Goal: Information Seeking & Learning: Learn about a topic

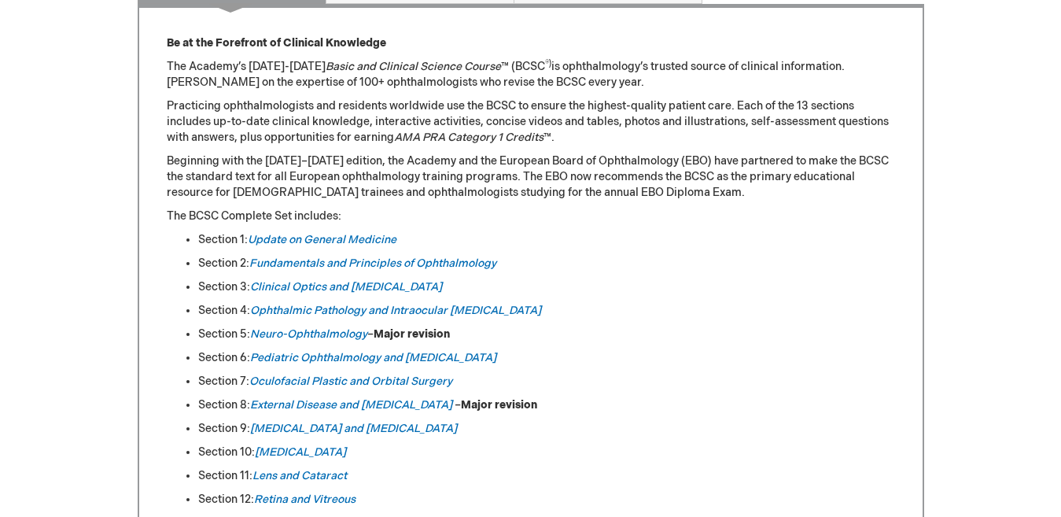
scroll to position [787, 0]
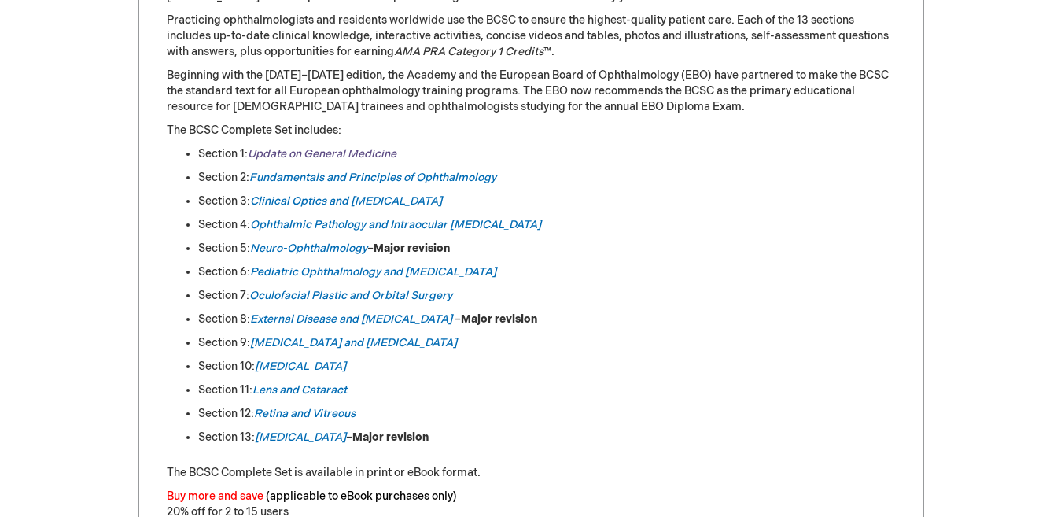
click at [305, 151] on link "Update on General Medicine" at bounding box center [322, 153] width 149 height 13
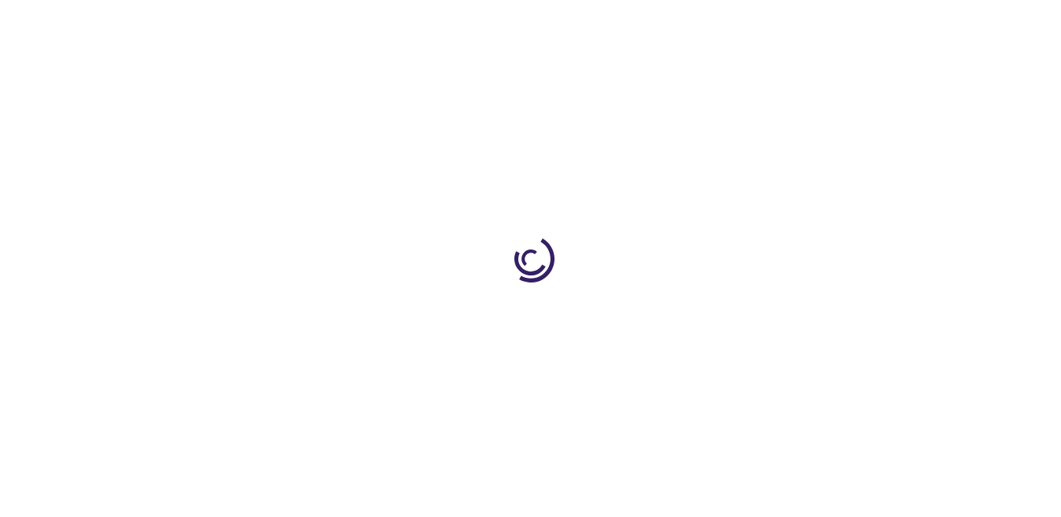
type input "0"
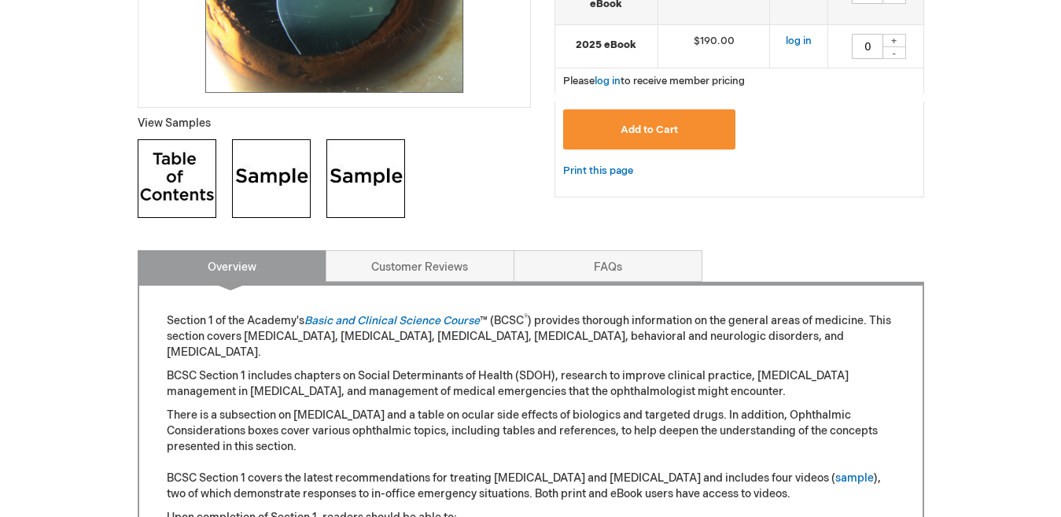
scroll to position [551, 0]
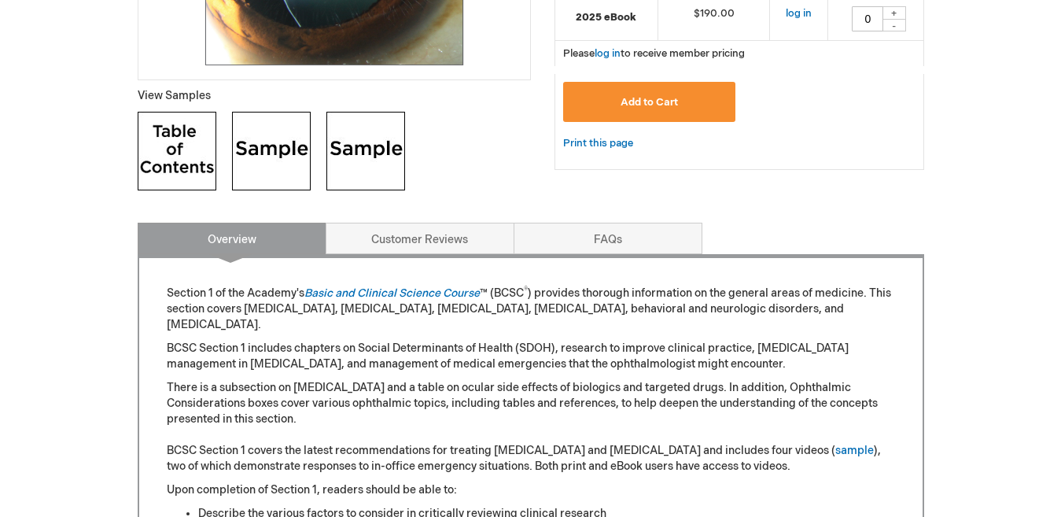
click at [182, 149] on img at bounding box center [177, 151] width 79 height 79
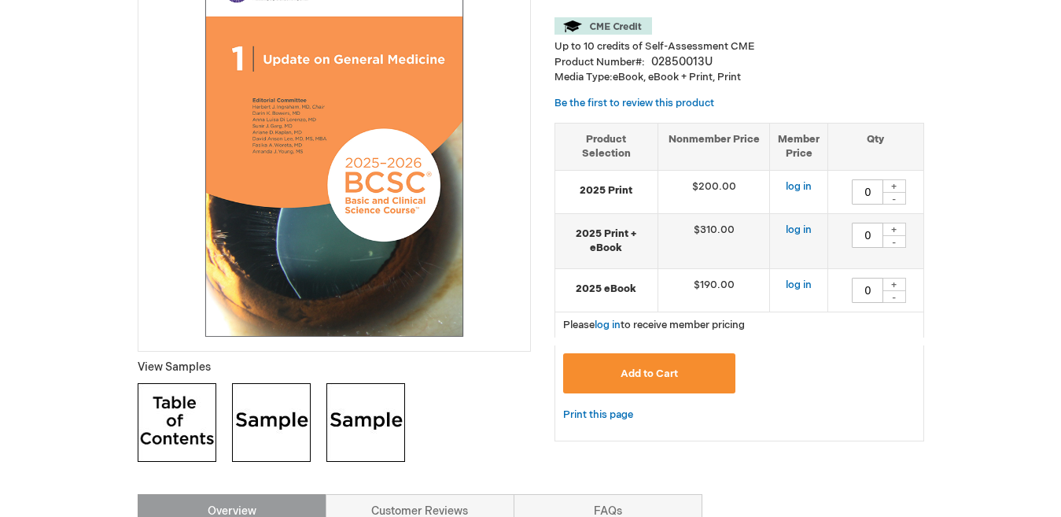
scroll to position [79, 0]
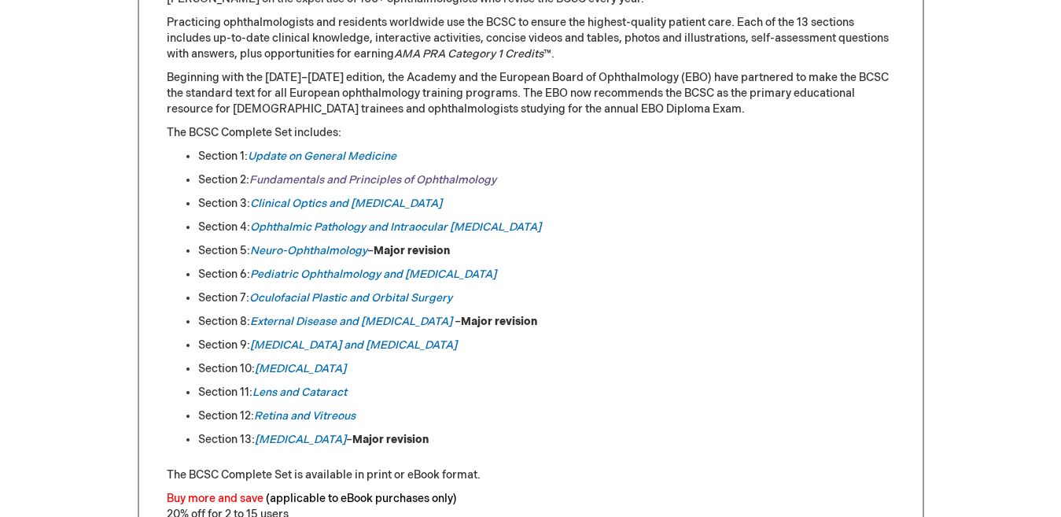
click at [329, 179] on link "Fundamentals and Principles of Ophthalmology" at bounding box center [372, 179] width 247 height 13
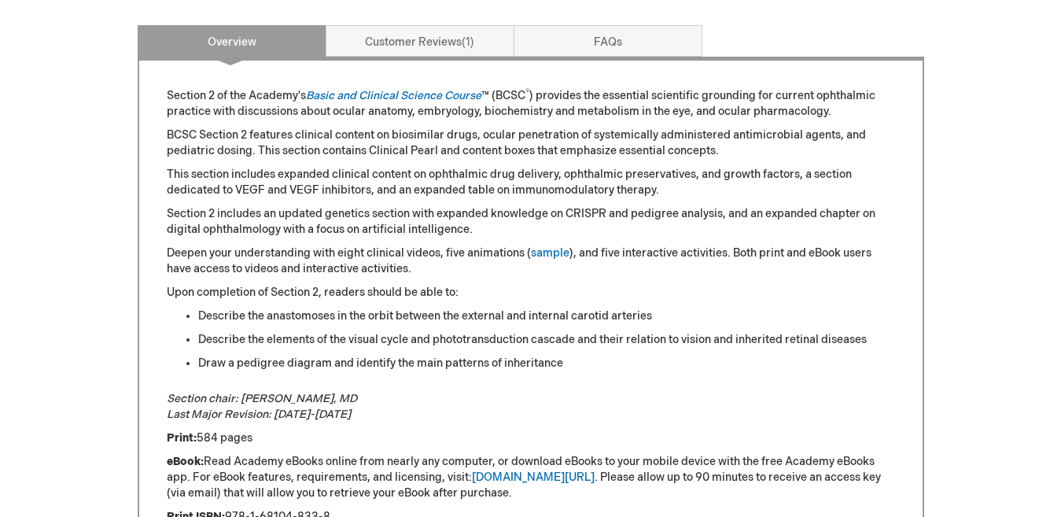
scroll to position [551, 0]
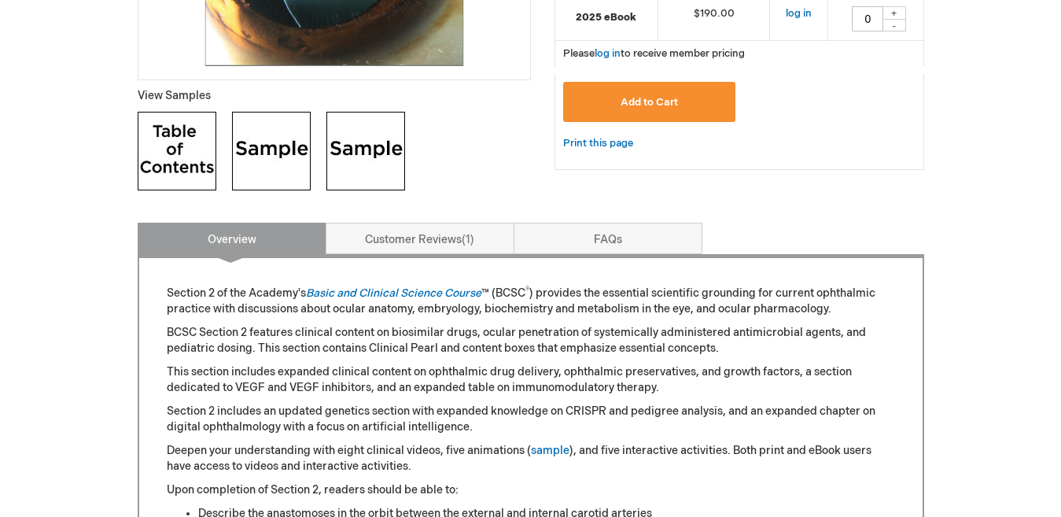
click at [199, 146] on img at bounding box center [177, 151] width 79 height 79
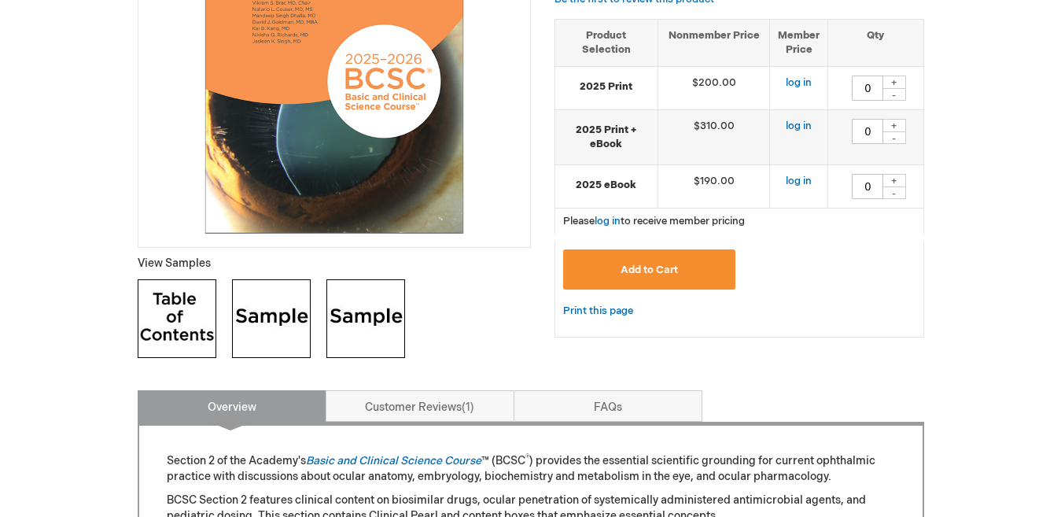
scroll to position [157, 0]
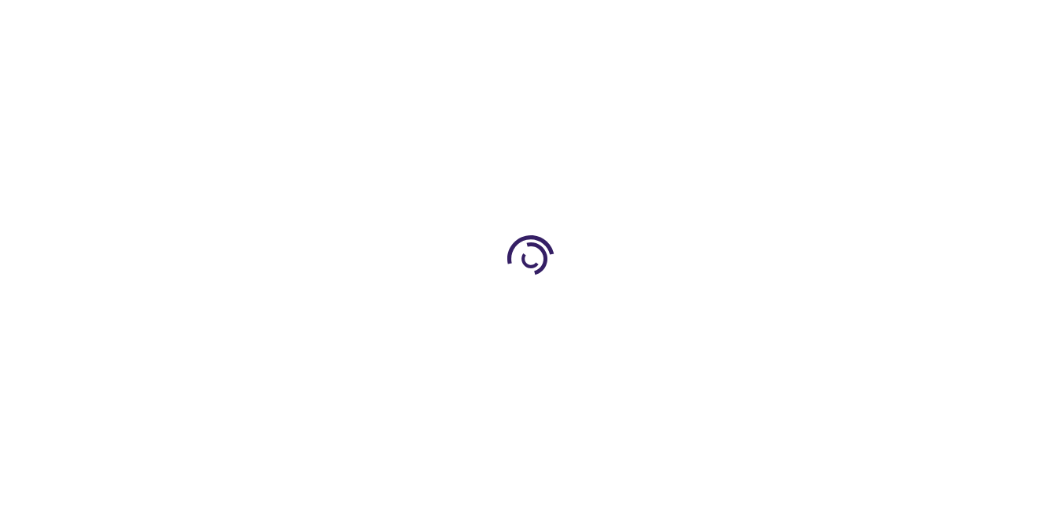
type input "0"
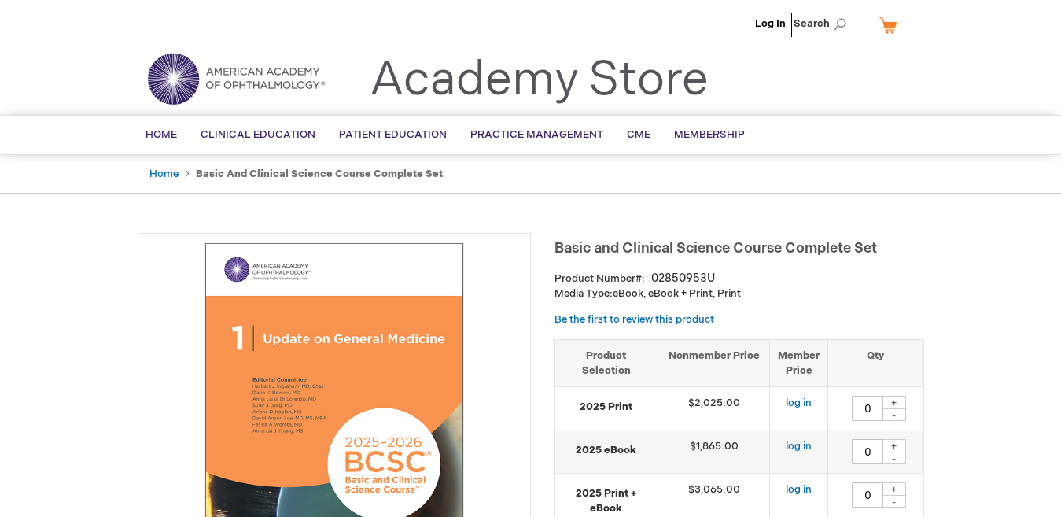
click at [177, 82] on img at bounding box center [236, 78] width 189 height 57
click at [573, 74] on link "Academy Store" at bounding box center [539, 80] width 339 height 57
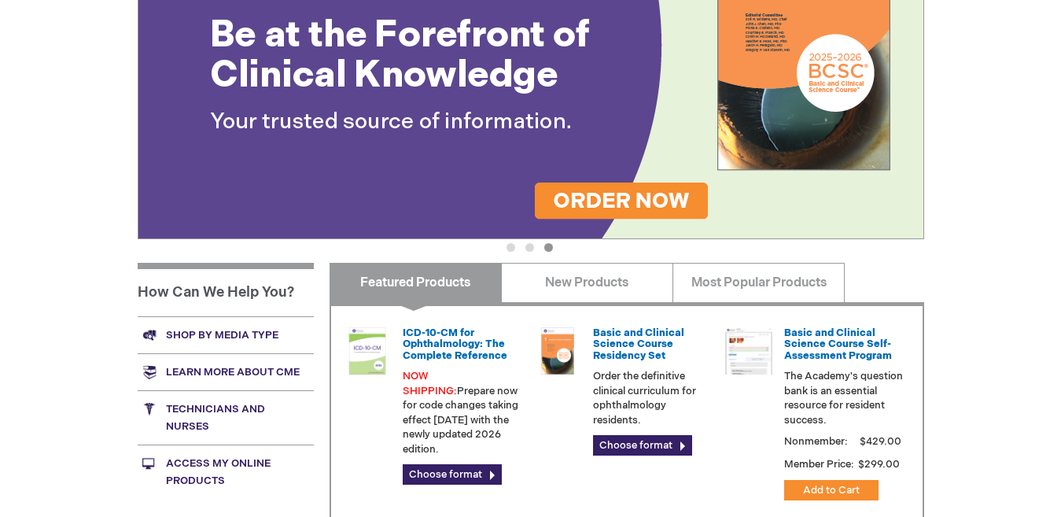
scroll to position [236, 0]
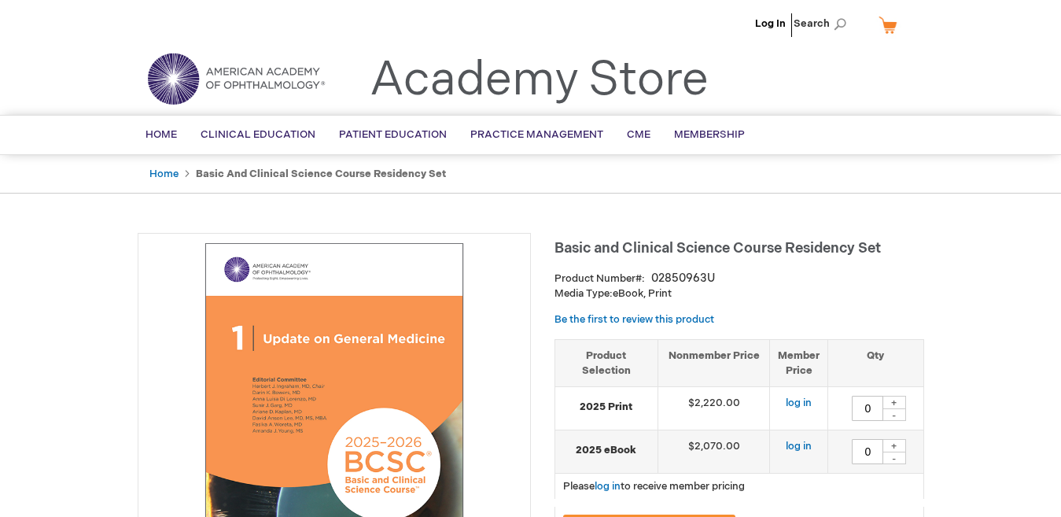
type input "0"
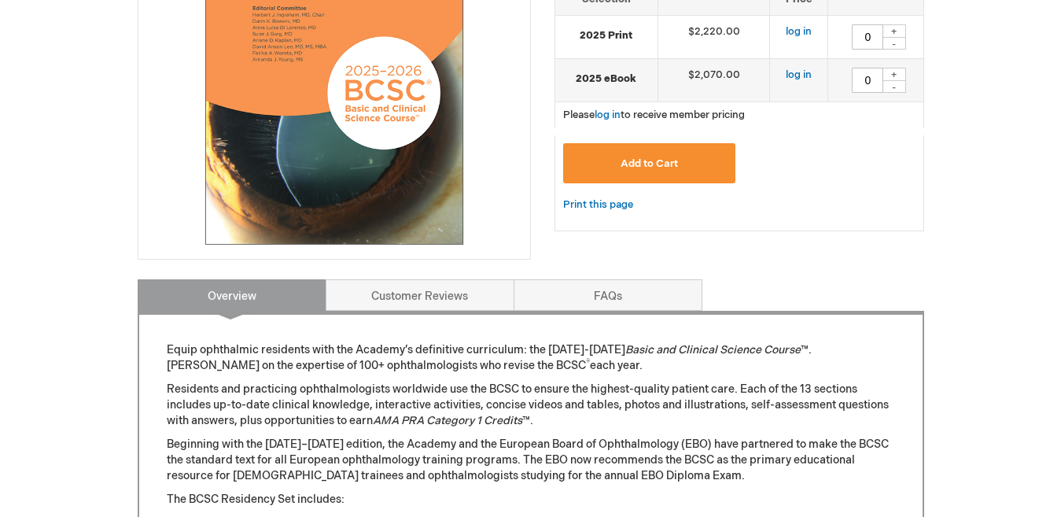
scroll to position [393, 0]
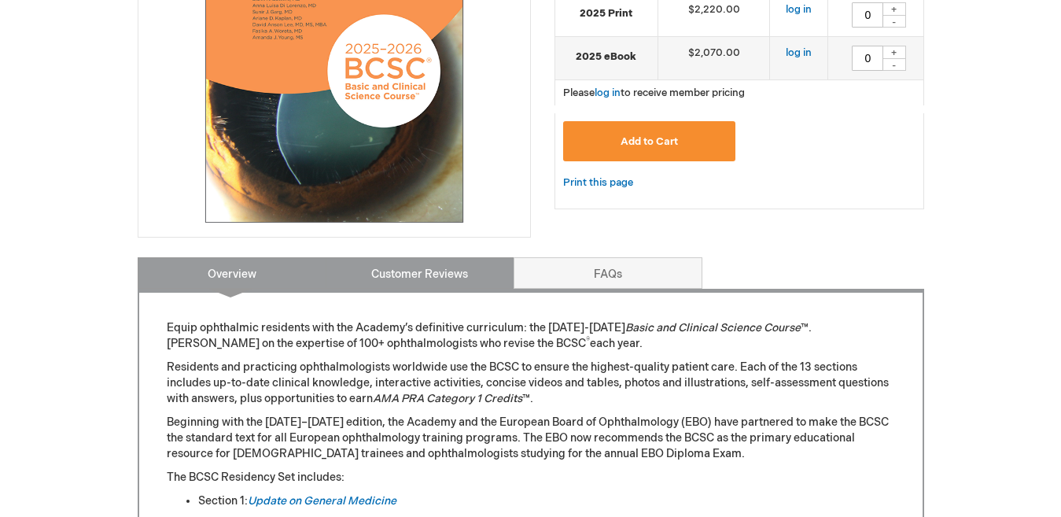
click at [461, 270] on link "Customer Reviews" at bounding box center [420, 272] width 189 height 31
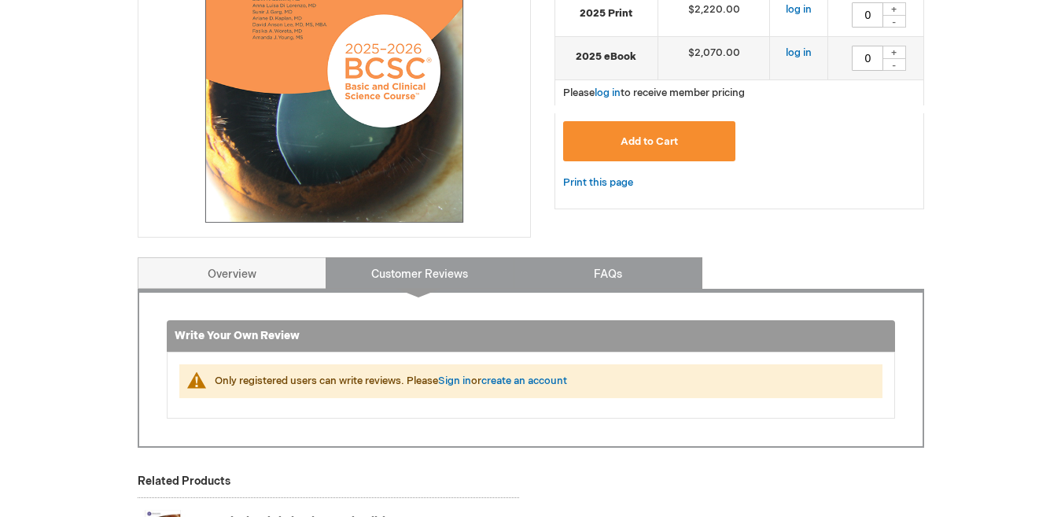
click at [602, 282] on link "FAQs" at bounding box center [608, 272] width 189 height 31
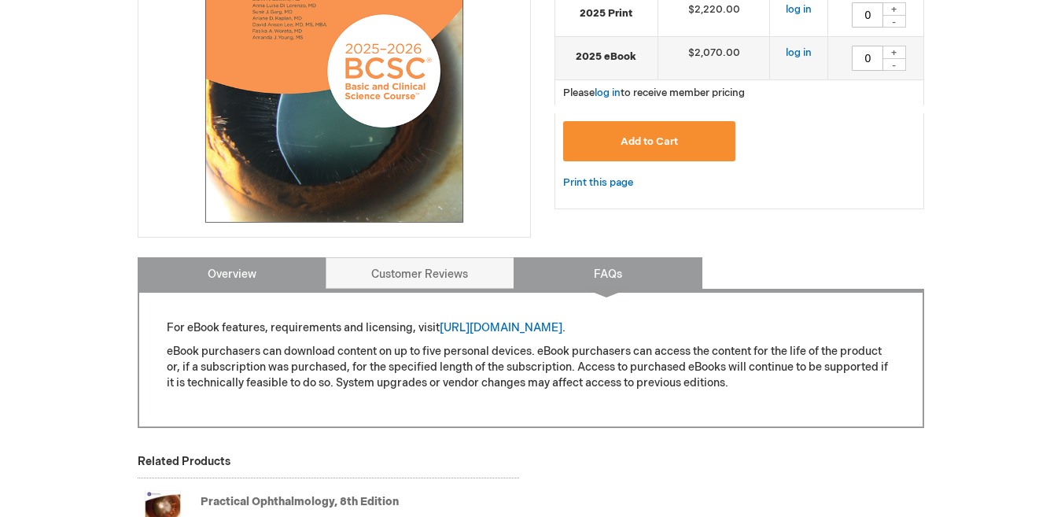
click at [219, 279] on link "Overview" at bounding box center [232, 272] width 189 height 31
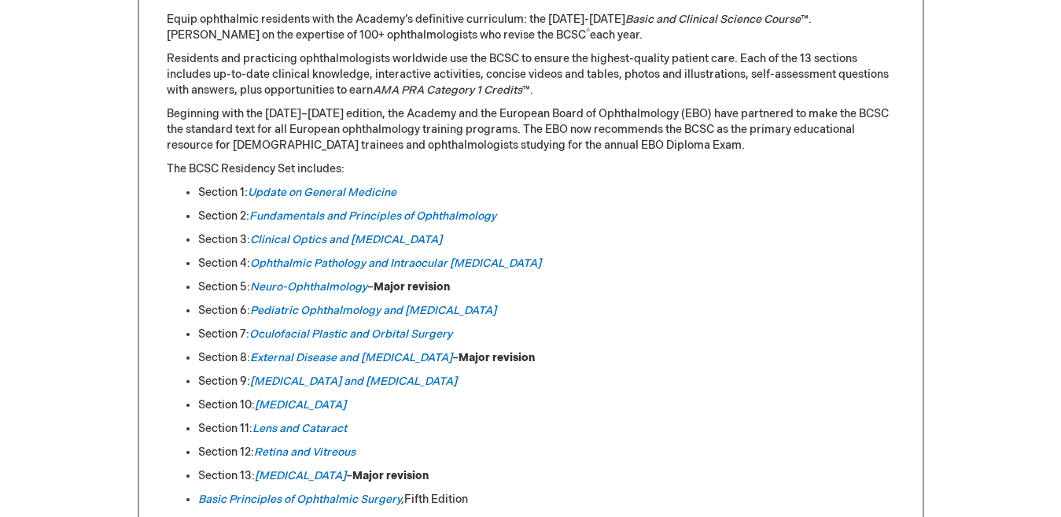
scroll to position [729, 0]
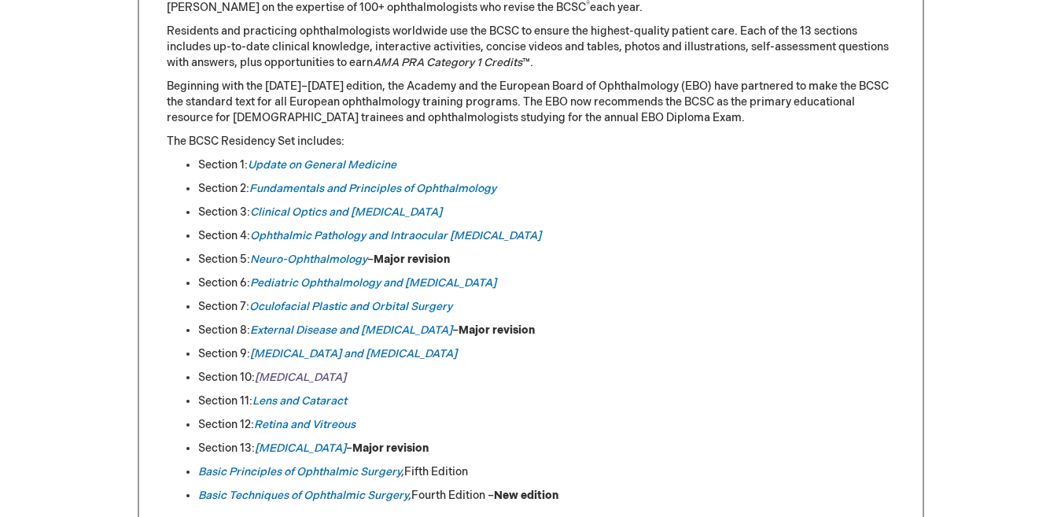
click at [274, 379] on em "[MEDICAL_DATA]" at bounding box center [300, 376] width 91 height 13
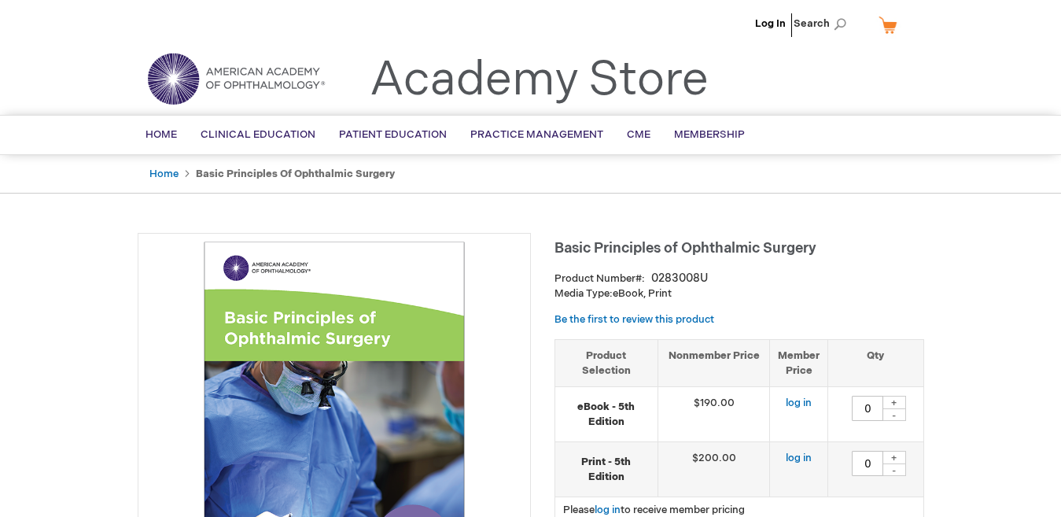
type input "0"
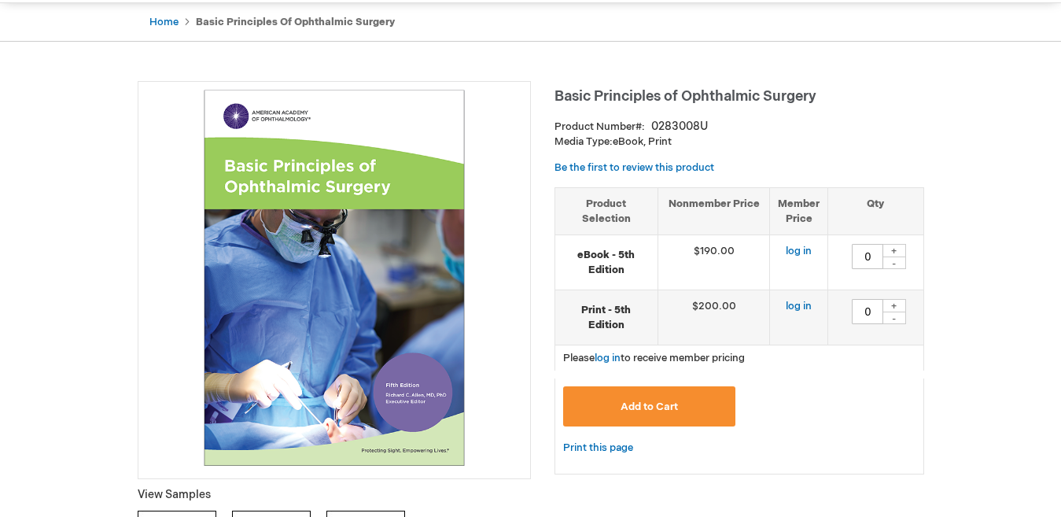
scroll to position [157, 0]
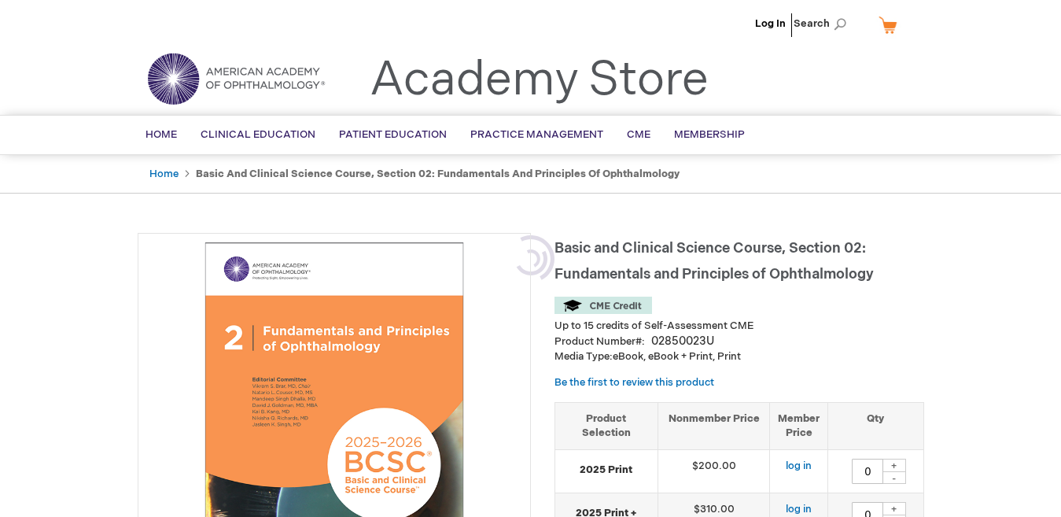
type input "0"
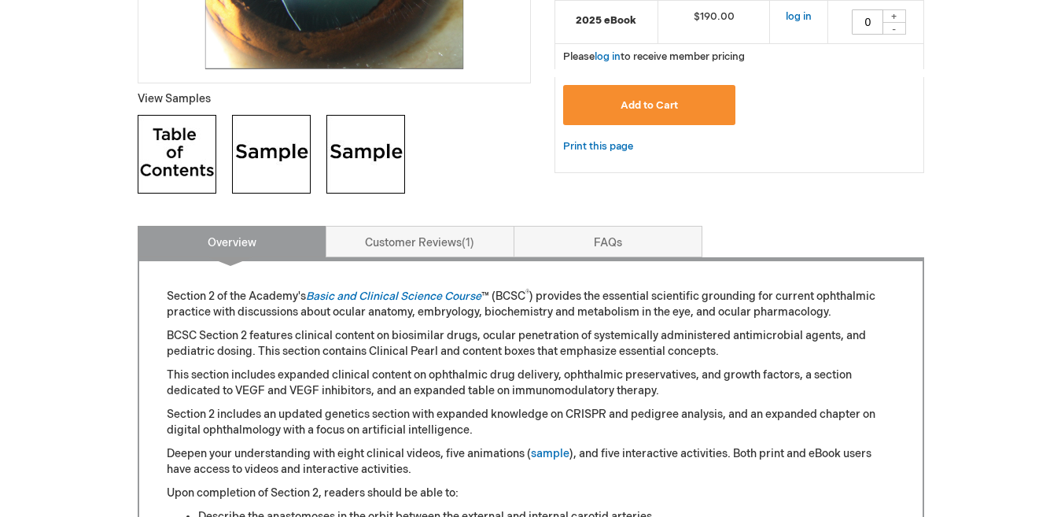
scroll to position [551, 0]
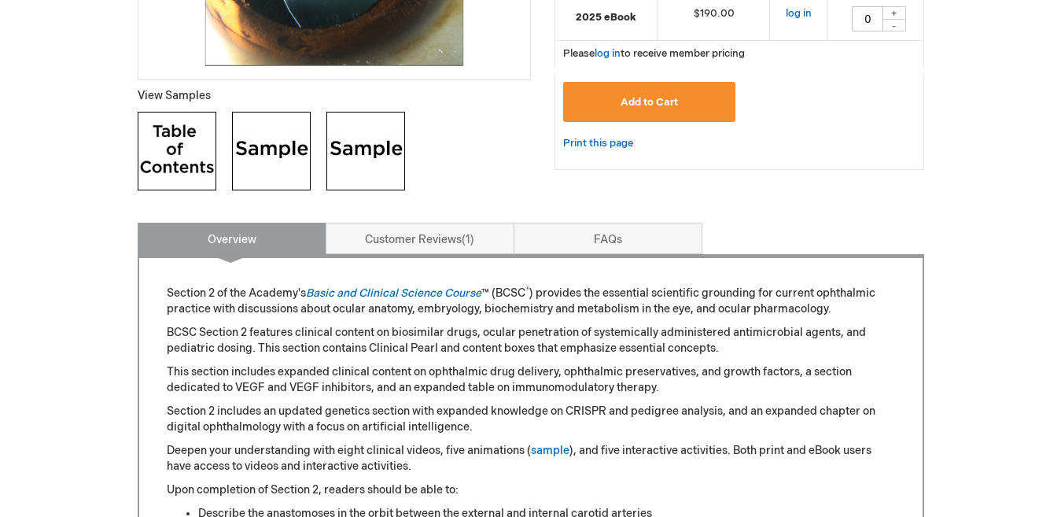
click at [287, 140] on img at bounding box center [271, 151] width 79 height 79
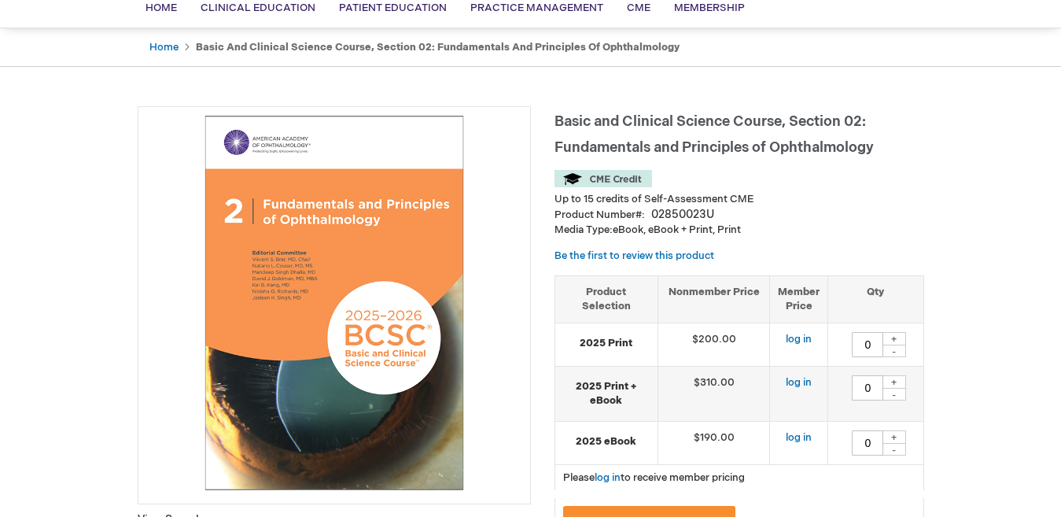
scroll to position [393, 0]
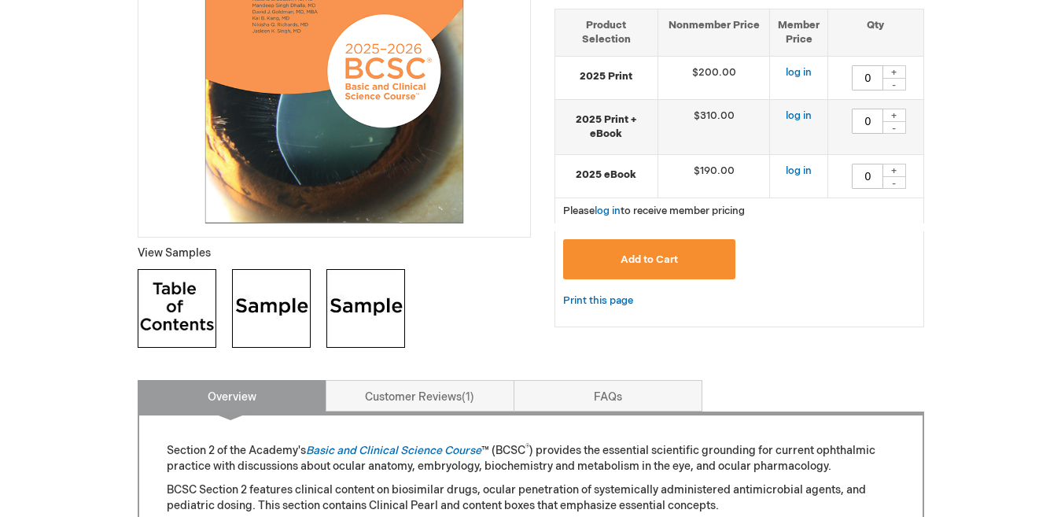
click at [274, 297] on img at bounding box center [271, 308] width 79 height 79
click at [382, 301] on img at bounding box center [365, 308] width 79 height 79
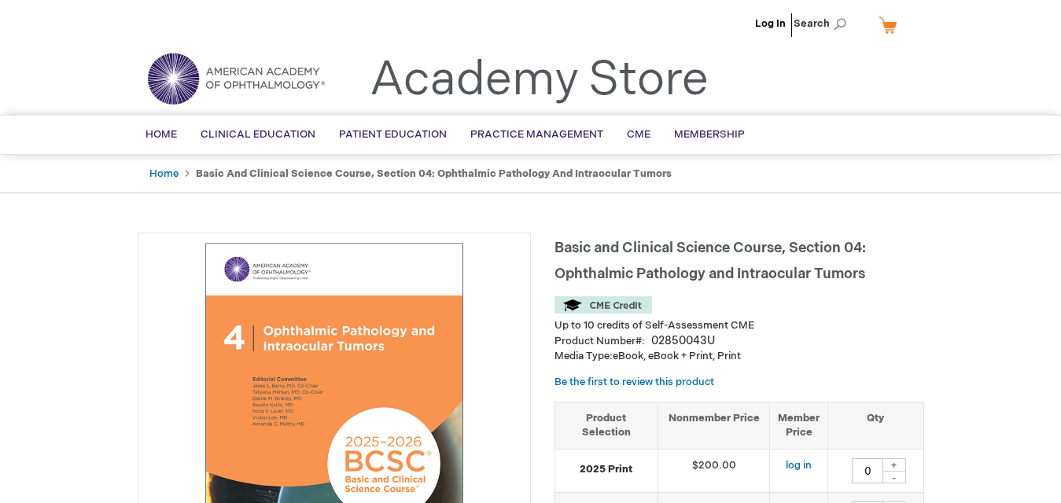
type input "0"
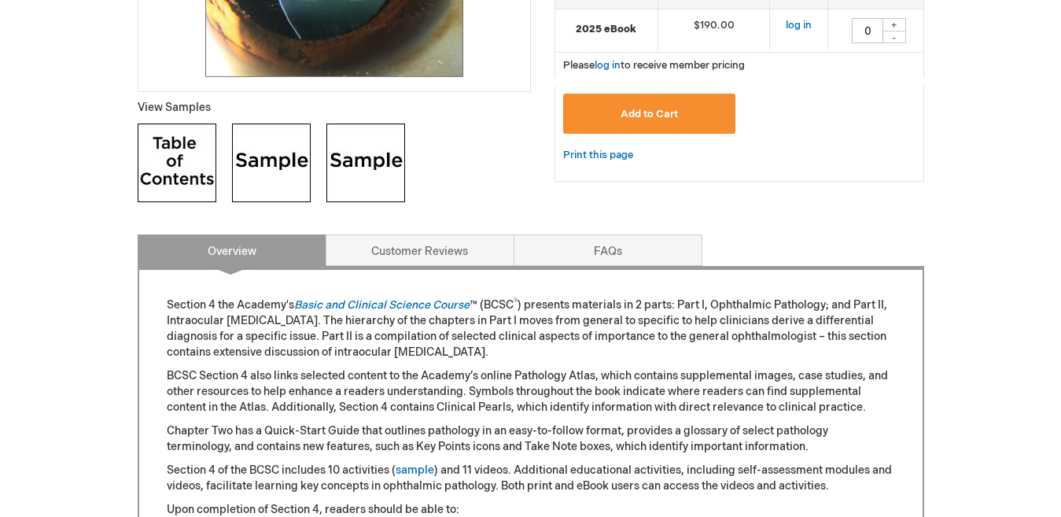
scroll to position [629, 0]
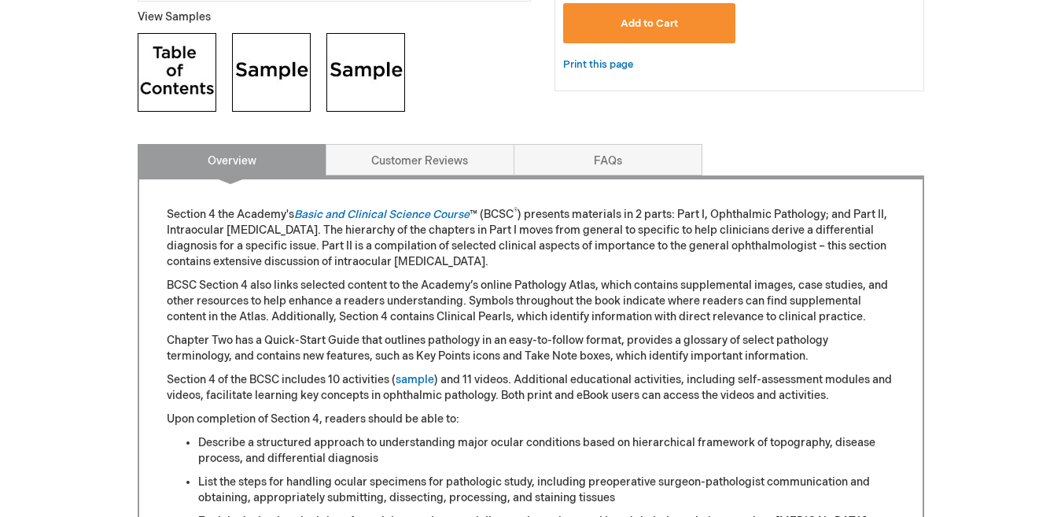
click at [274, 74] on img at bounding box center [271, 72] width 79 height 79
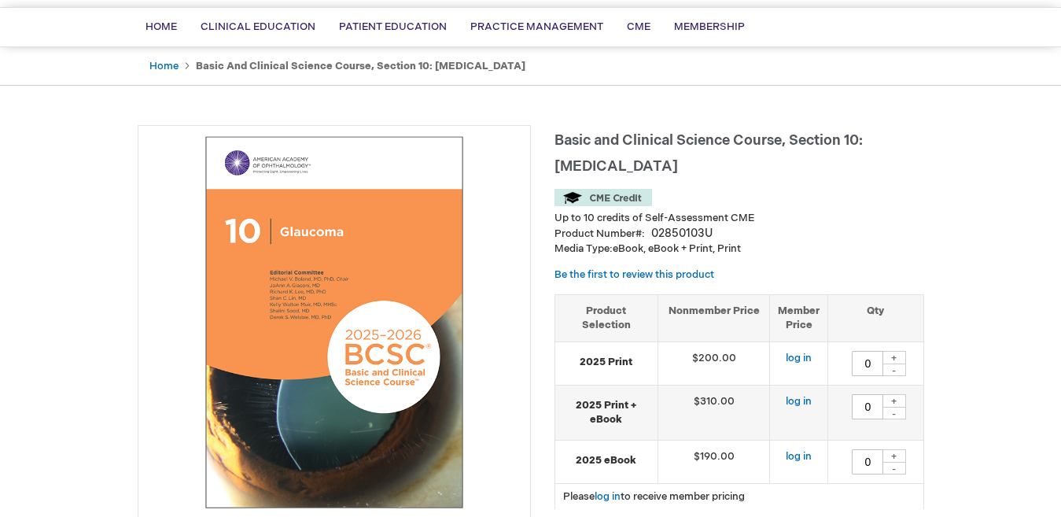
scroll to position [393, 0]
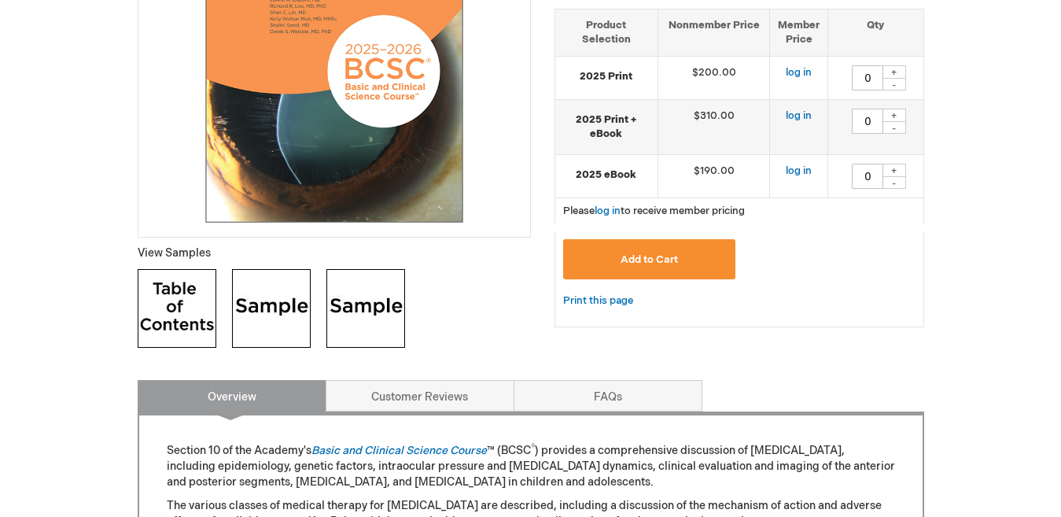
click at [287, 314] on img at bounding box center [271, 308] width 79 height 79
click at [385, 291] on img at bounding box center [365, 308] width 79 height 79
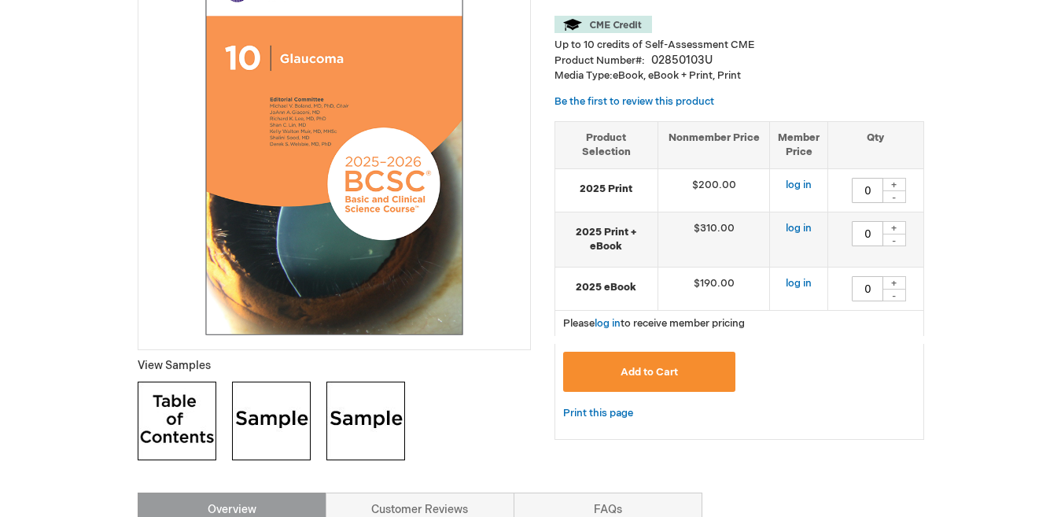
scroll to position [79, 0]
